Goal: Task Accomplishment & Management: Manage account settings

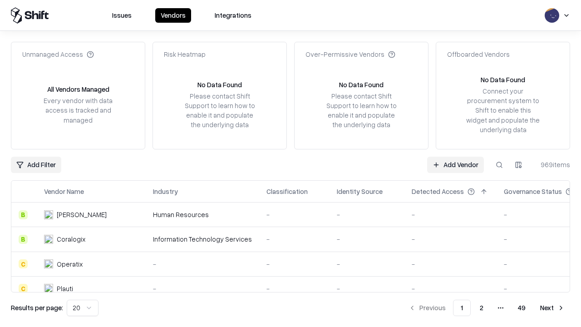
click at [455, 164] on link "Add Vendor" at bounding box center [455, 165] width 57 height 16
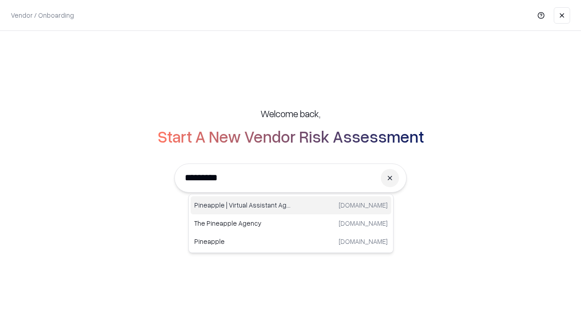
click at [291, 205] on div "Pineapple | Virtual Assistant Agency [DOMAIN_NAME]" at bounding box center [291, 205] width 201 height 18
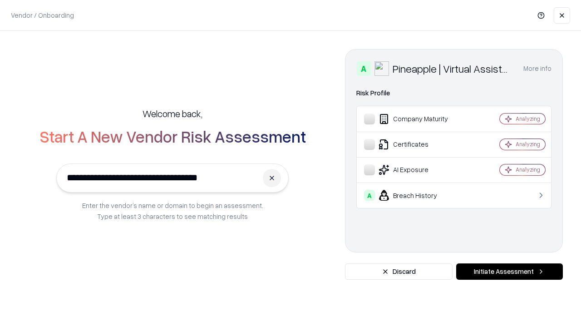
type input "**********"
click at [509, 271] on button "Initiate Assessment" at bounding box center [509, 271] width 107 height 16
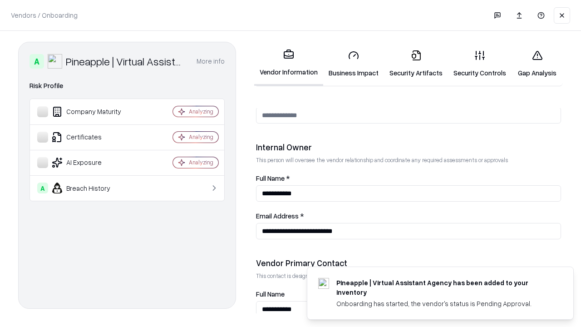
scroll to position [470, 0]
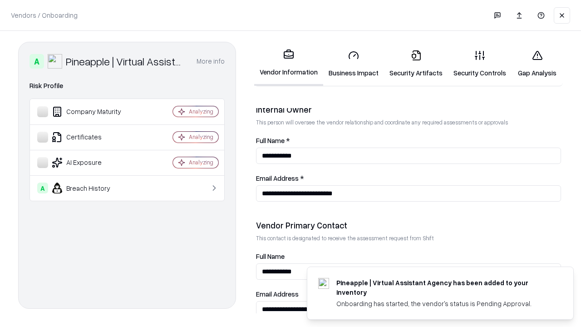
click at [354, 64] on link "Business Impact" at bounding box center [353, 64] width 61 height 42
click at [416, 64] on link "Security Artifacts" at bounding box center [416, 64] width 64 height 42
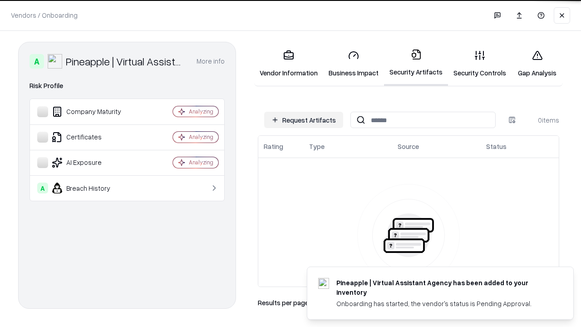
click at [304, 120] on button "Request Artifacts" at bounding box center [303, 120] width 79 height 16
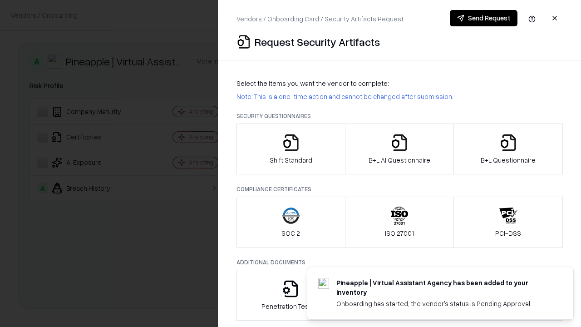
click at [291, 149] on icon "button" at bounding box center [291, 142] width 18 height 18
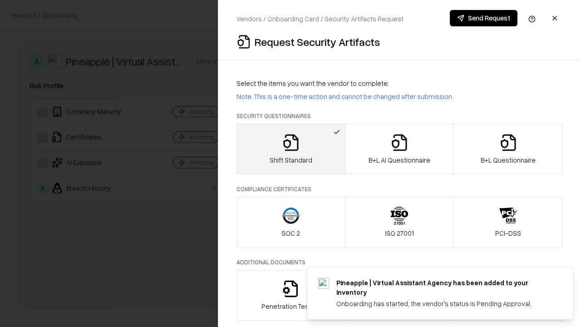
click at [484, 18] on button "Send Request" at bounding box center [484, 18] width 68 height 16
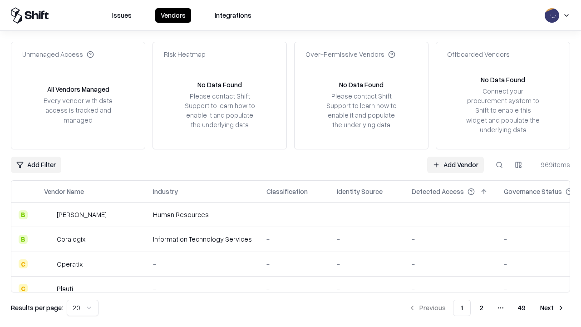
click at [499, 164] on button at bounding box center [499, 165] width 16 height 16
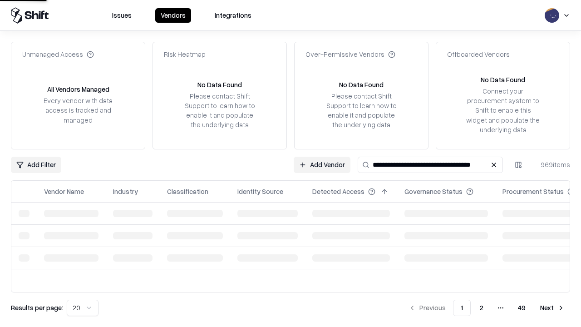
type input "**********"
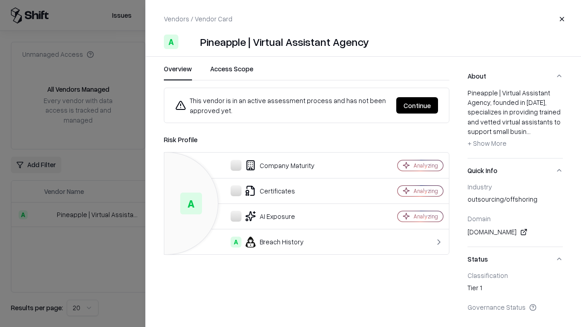
click at [417, 105] on button "Continue" at bounding box center [417, 105] width 42 height 16
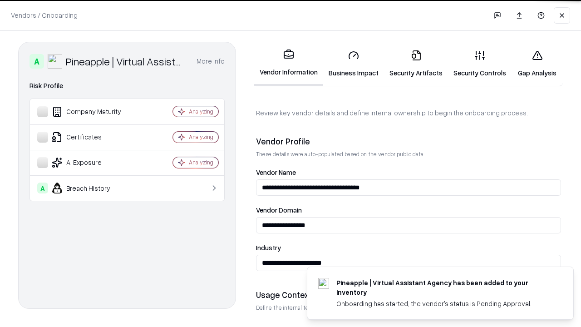
click at [416, 64] on link "Security Artifacts" at bounding box center [416, 64] width 64 height 42
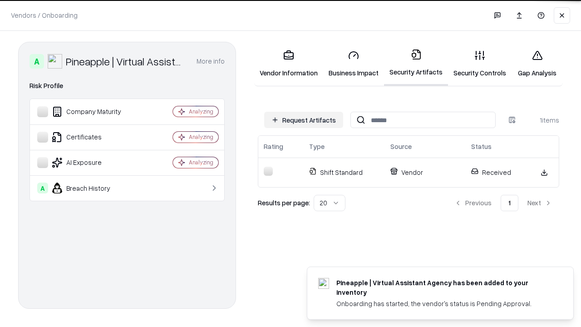
click at [480, 64] on link "Security Controls" at bounding box center [480, 64] width 64 height 42
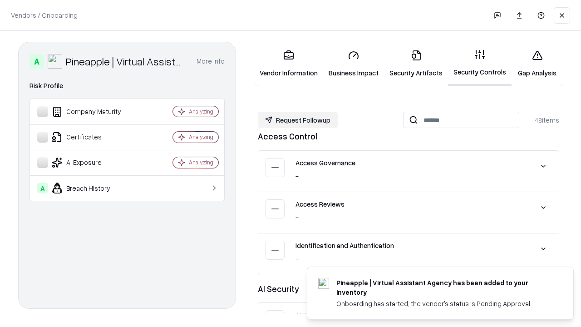
click at [298, 120] on button "Request Followup" at bounding box center [298, 120] width 80 height 16
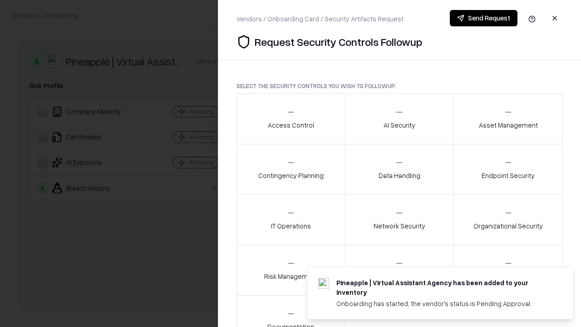
click at [291, 119] on div "Access Control" at bounding box center [291, 119] width 46 height 22
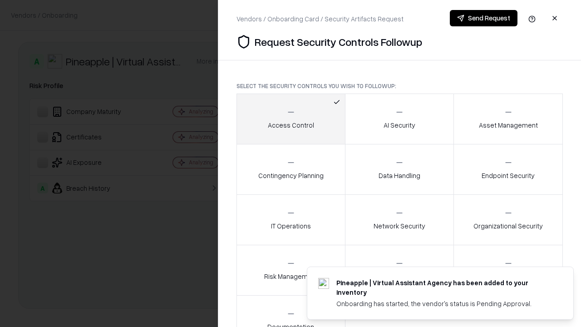
click at [484, 18] on button "Send Request" at bounding box center [484, 18] width 68 height 16
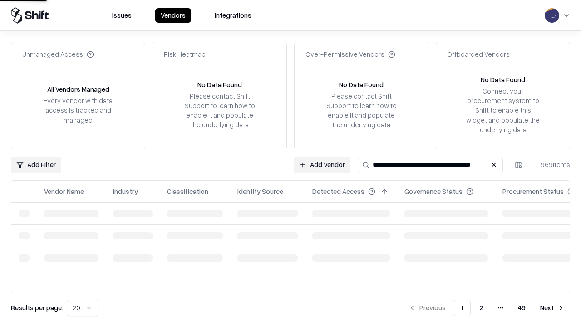
type input "**********"
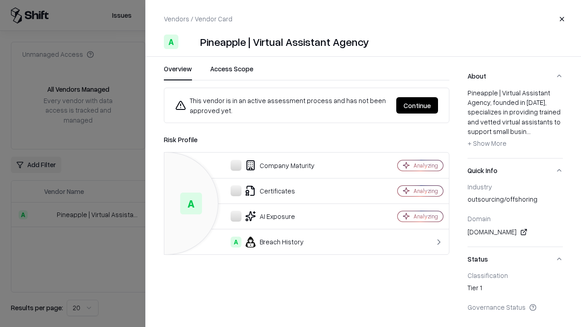
click at [417, 105] on button "Continue" at bounding box center [417, 105] width 42 height 16
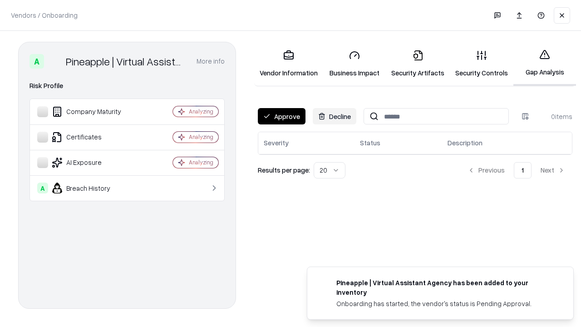
click at [281, 116] on button "Approve" at bounding box center [282, 116] width 48 height 16
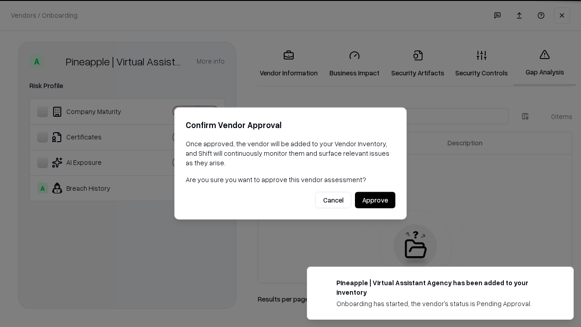
click at [375, 200] on button "Approve" at bounding box center [375, 200] width 40 height 16
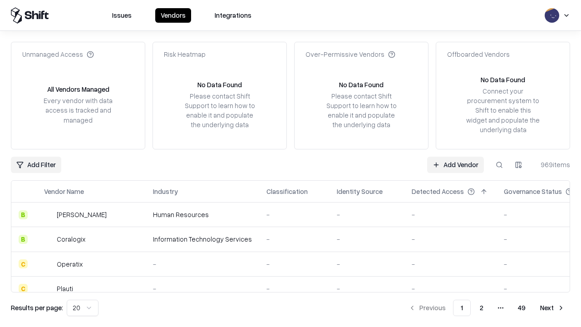
type input "**********"
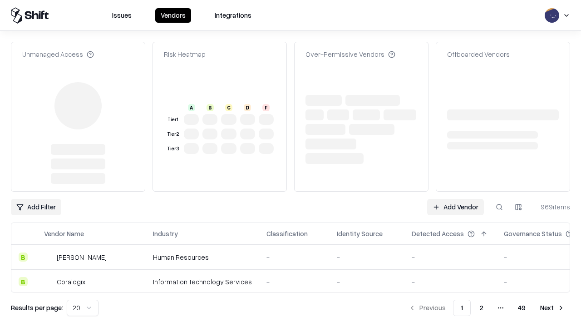
click at [455, 199] on link "Add Vendor" at bounding box center [455, 207] width 57 height 16
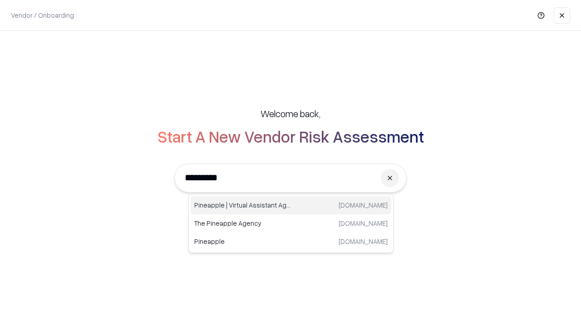
click at [291, 205] on div "Pineapple | Virtual Assistant Agency trypineapple.com" at bounding box center [291, 205] width 201 height 18
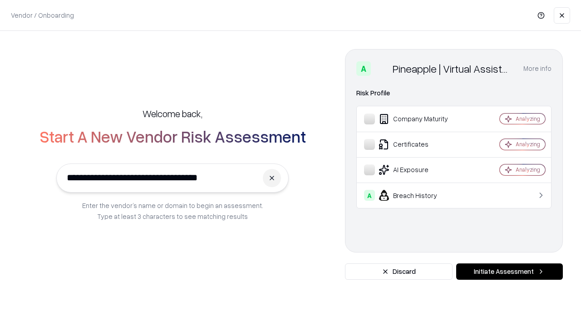
type input "**********"
click at [509, 271] on button "Initiate Assessment" at bounding box center [509, 271] width 107 height 16
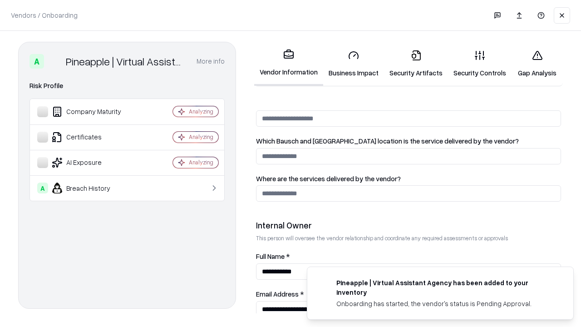
scroll to position [470, 0]
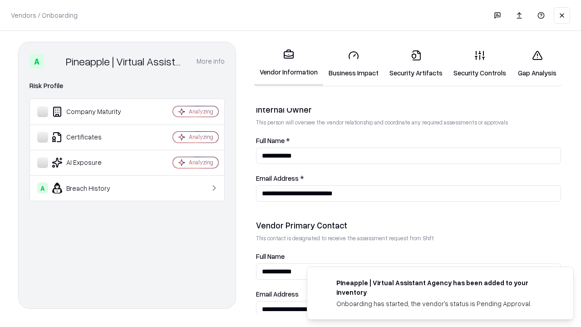
click at [537, 64] on link "Gap Analysis" at bounding box center [537, 64] width 51 height 42
